Goal: Transaction & Acquisition: Purchase product/service

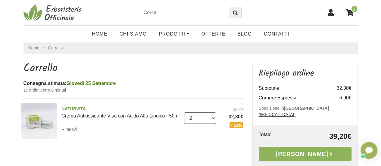
click at [212, 121] on select "0 (Rimuovi) 1 2 3" at bounding box center [200, 117] width 32 height 11
select select "1"
click at [184, 116] on select "0 (Rimuovi) 1 2 3" at bounding box center [200, 117] width 32 height 11
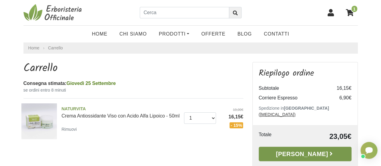
click at [300, 147] on link "[PERSON_NAME]" at bounding box center [304, 154] width 93 height 14
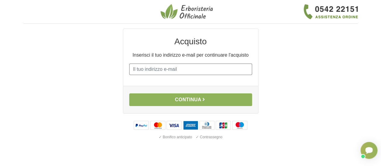
click at [173, 69] on input "E-mail" at bounding box center [190, 68] width 123 height 11
click at [174, 69] on input "E-mail" at bounding box center [190, 68] width 123 height 11
type input "[EMAIL_ADDRESS][DOMAIN_NAME]"
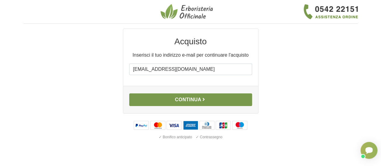
click at [182, 100] on button "Continua" at bounding box center [190, 99] width 123 height 13
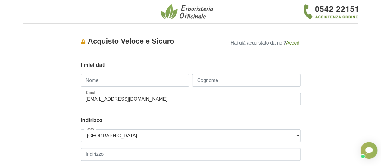
click at [117, 80] on input "Nome" at bounding box center [135, 80] width 108 height 13
type input "Rossella"
type input "Arena"
type input "+393382955347"
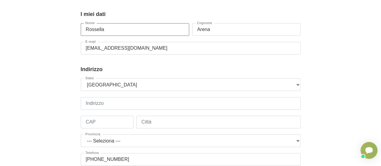
scroll to position [35, 0]
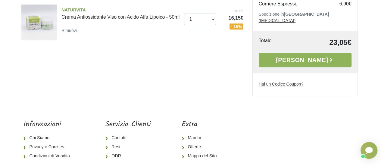
scroll to position [120, 0]
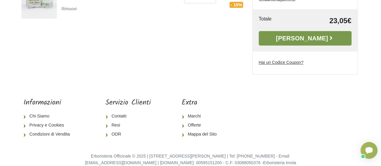
click at [295, 32] on link "[PERSON_NAME]" at bounding box center [304, 38] width 93 height 14
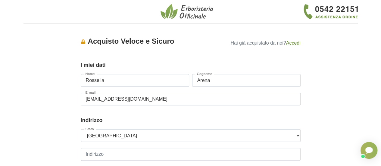
drag, startPoint x: 131, startPoint y: 81, endPoint x: 82, endPoint y: 81, distance: 49.6
click at [82, 81] on input "Rossella" at bounding box center [135, 80] width 108 height 13
type input "Riccardo"
drag, startPoint x: 196, startPoint y: 82, endPoint x: 185, endPoint y: 82, distance: 10.8
click at [185, 82] on div "Nome Riccardo Cognome Arena" at bounding box center [190, 83] width 223 height 19
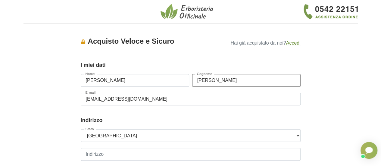
type input "Caprara"
drag, startPoint x: 140, startPoint y: 101, endPoint x: 82, endPoint y: 100, distance: 58.1
click at [82, 100] on input "rssllarena40@gmail.com" at bounding box center [191, 99] width 220 height 13
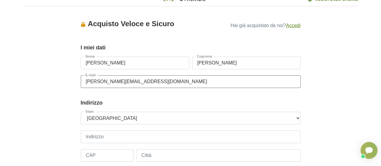
scroll to position [30, 0]
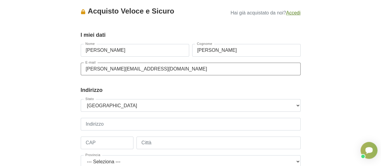
type input "riccardo.caprara@gmail.com"
click at [107, 125] on input "Indirizzo" at bounding box center [191, 124] width 220 height 13
type input "Viale Italia 13"
click at [101, 142] on input "CAP" at bounding box center [107, 142] width 53 height 13
type input "19124"
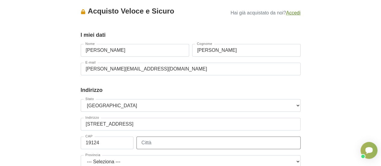
click at [150, 142] on input "Città" at bounding box center [218, 142] width 164 height 13
type input "La Spezia"
select select "3884"
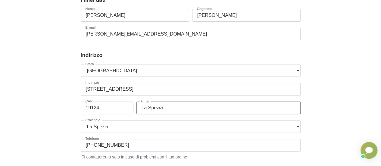
scroll to position [90, 0]
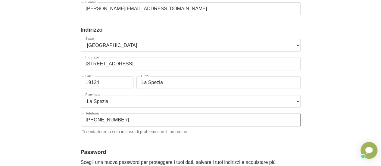
drag, startPoint x: 141, startPoint y: 122, endPoint x: 83, endPoint y: 119, distance: 57.8
click at [83, 119] on input "+393382955347" at bounding box center [191, 119] width 220 height 13
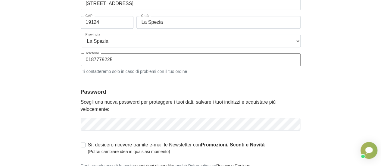
type input "0187779225"
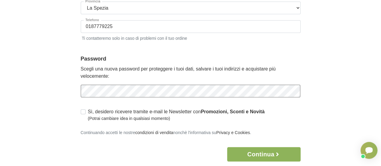
scroll to position [211, 0]
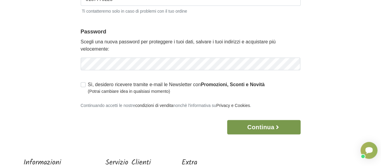
click at [261, 125] on button "Continua" at bounding box center [263, 127] width 73 height 14
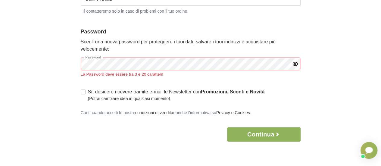
click at [84, 91] on div "Sì, desidero ricevere tramite e-mail le Newsletter con Promozioni, Sconti e Nov…" at bounding box center [191, 95] width 220 height 14
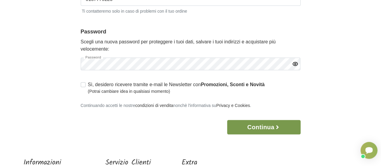
click at [255, 124] on button "Continua" at bounding box center [263, 127] width 73 height 14
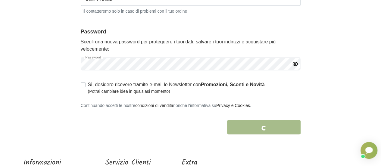
scroll to position [0, 0]
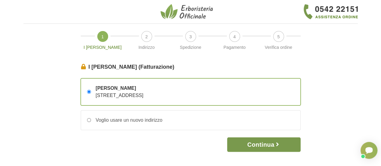
click at [265, 143] on button "Continua" at bounding box center [263, 144] width 73 height 14
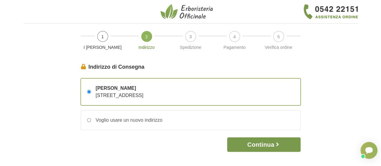
click at [265, 143] on button "Continua" at bounding box center [263, 144] width 73 height 14
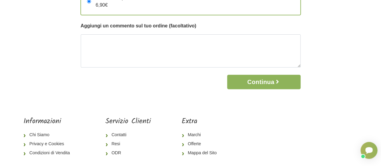
scroll to position [60, 0]
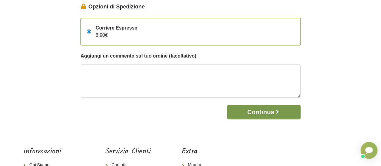
click at [259, 114] on button "Continua" at bounding box center [263, 112] width 73 height 14
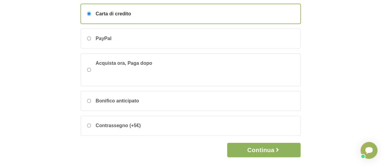
scroll to position [65, 0]
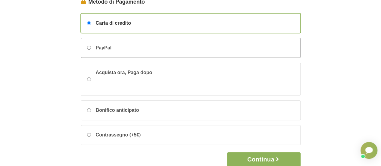
click at [88, 47] on input "PayPal" at bounding box center [89, 48] width 4 height 4
radio input "true"
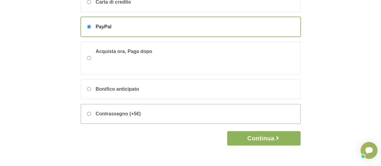
scroll to position [95, 0]
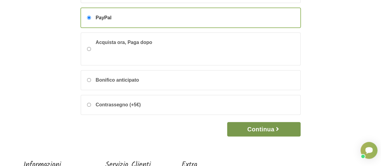
click at [250, 128] on button "Continua" at bounding box center [263, 129] width 73 height 14
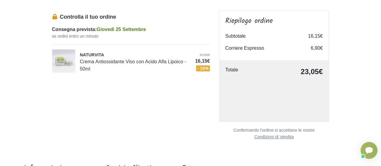
scroll to position [60, 0]
